Goal: Find specific page/section: Locate a particular part of the current website

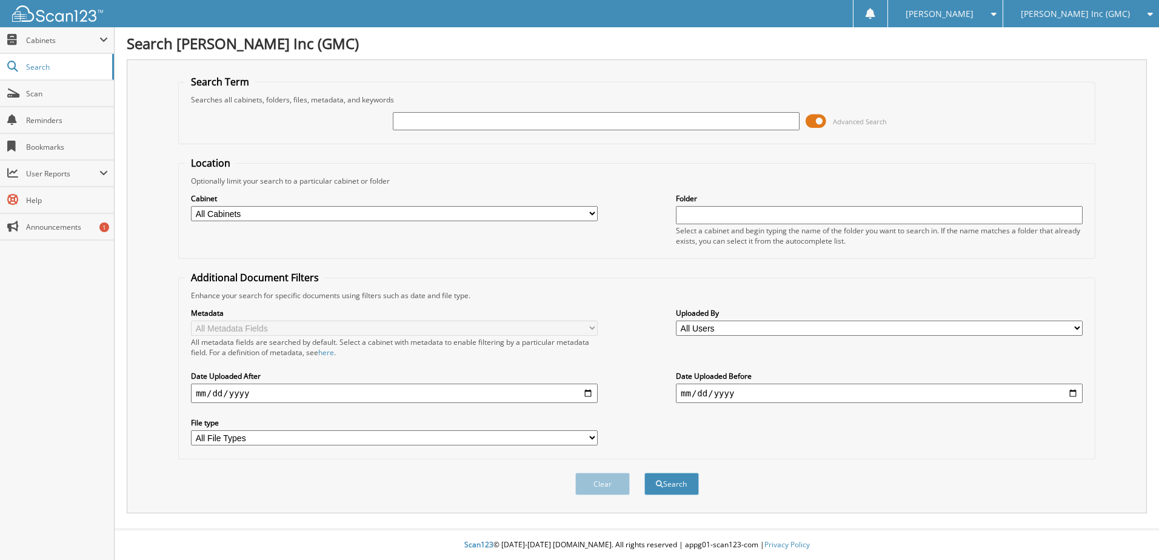
click at [480, 121] on input "text" at bounding box center [596, 121] width 407 height 18
type input "b20155"
click at [644, 473] on button "Search" at bounding box center [671, 484] width 55 height 22
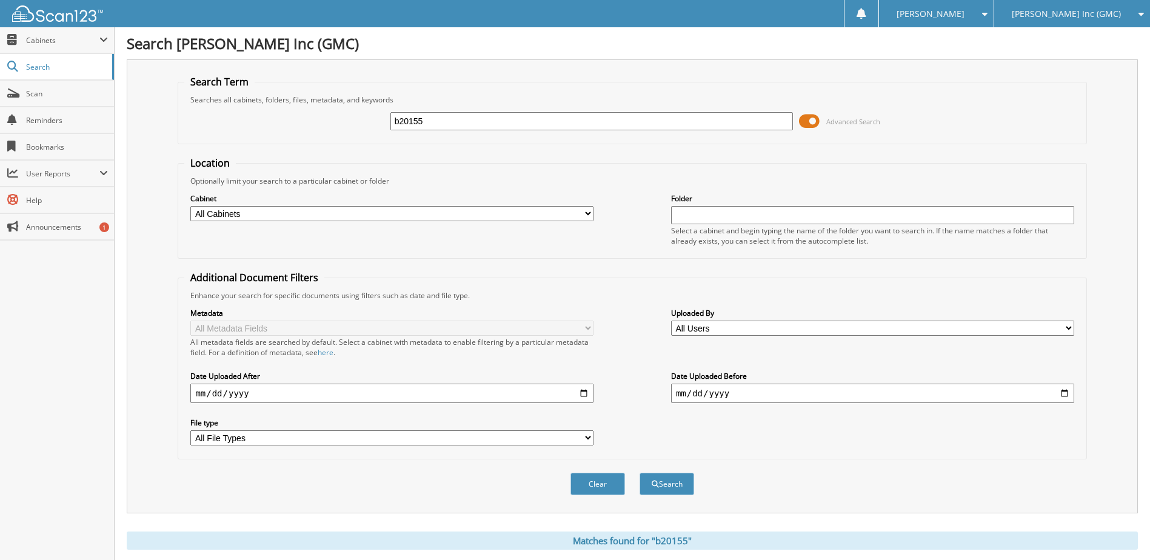
scroll to position [344, 0]
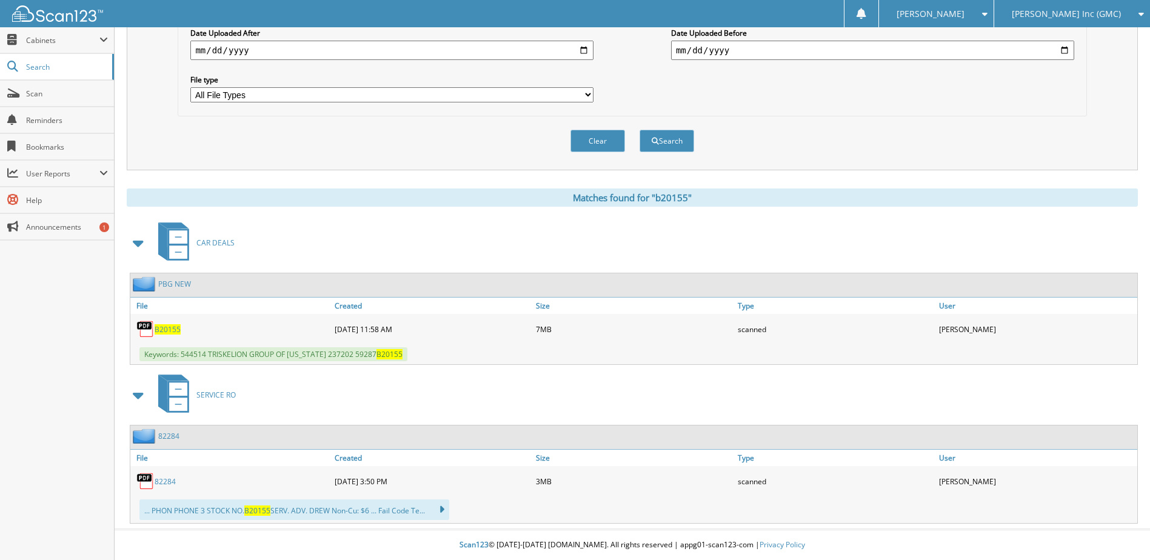
click at [166, 330] on span "B20155" at bounding box center [168, 329] width 26 height 10
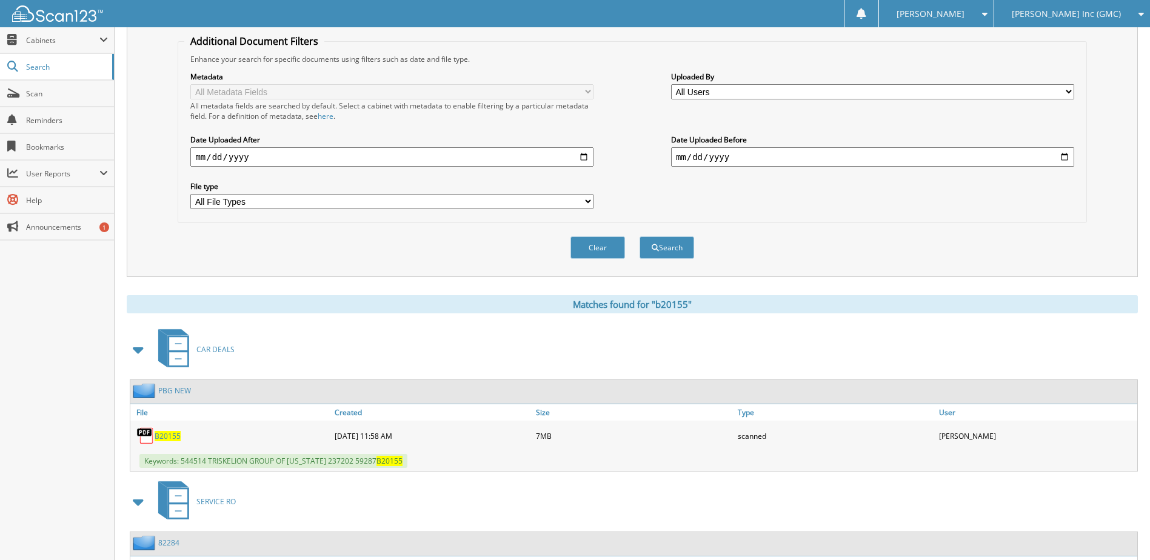
scroll to position [0, 0]
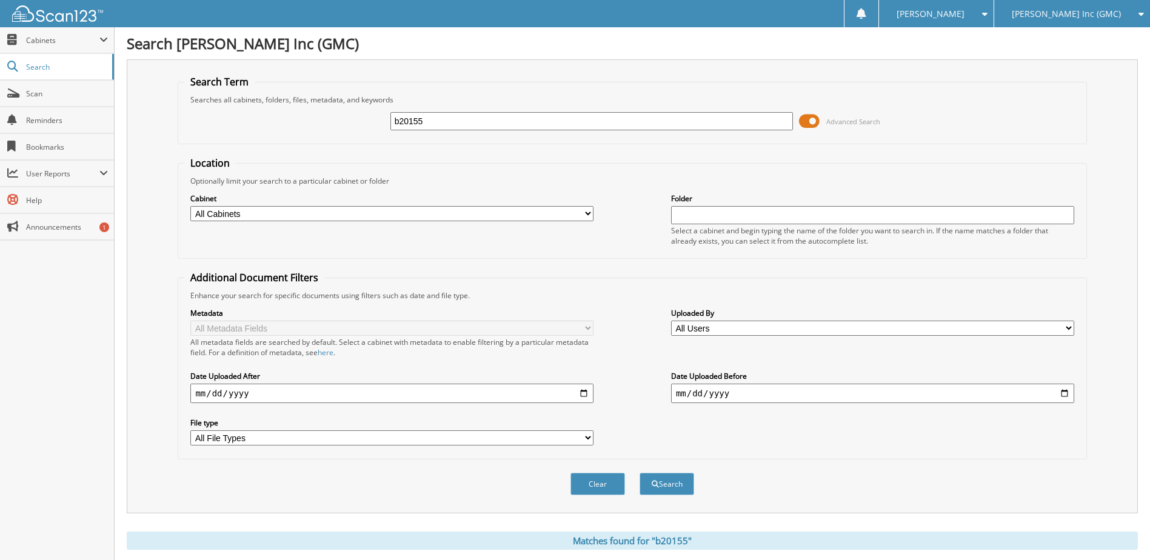
click at [463, 118] on input "b20155" at bounding box center [591, 121] width 403 height 18
type input "b20170"
click at [640, 473] on button "Search" at bounding box center [667, 484] width 55 height 22
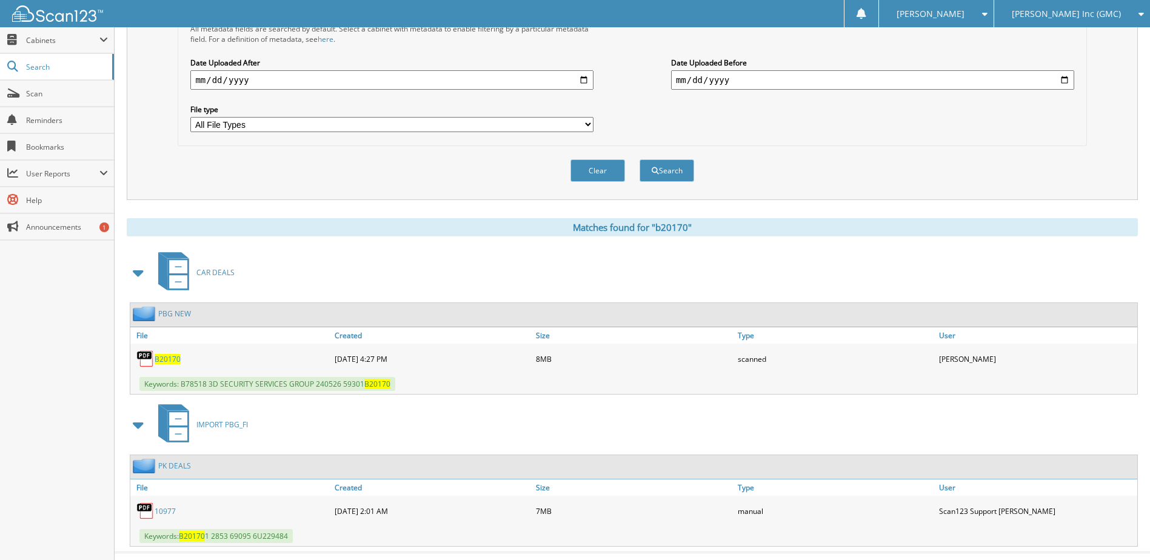
scroll to position [337, 0]
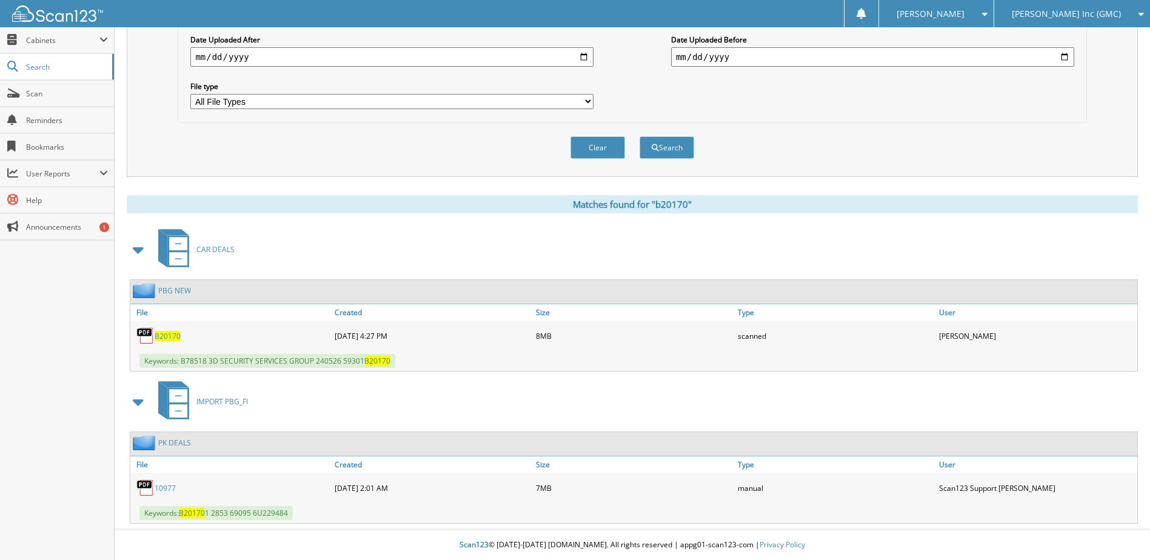
click at [163, 337] on span "B20170" at bounding box center [168, 336] width 26 height 10
